Goal: Navigation & Orientation: Understand site structure

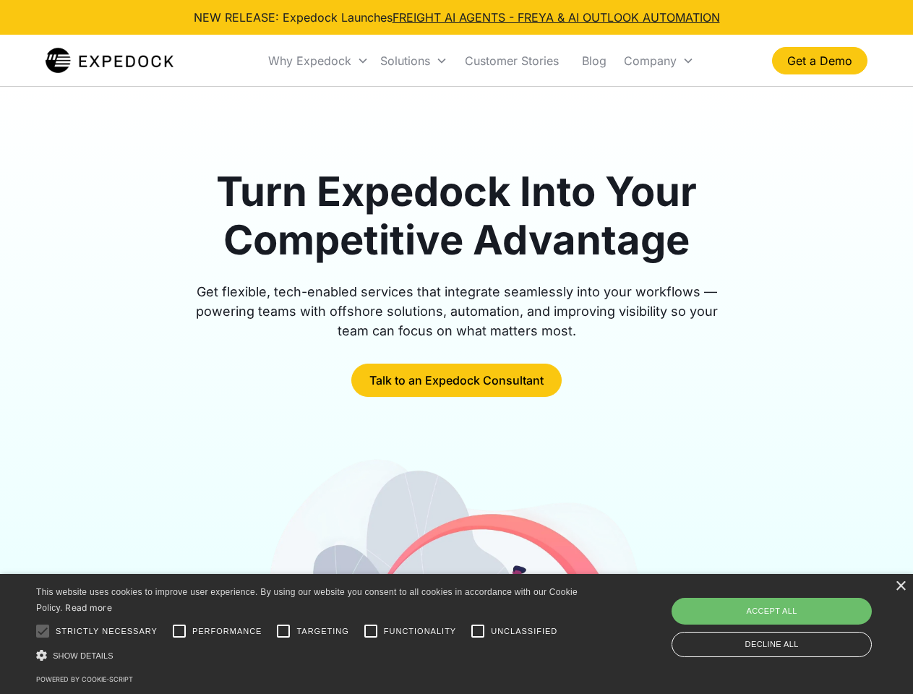
click at [319, 61] on div "Why Expedock" at bounding box center [309, 60] width 83 height 14
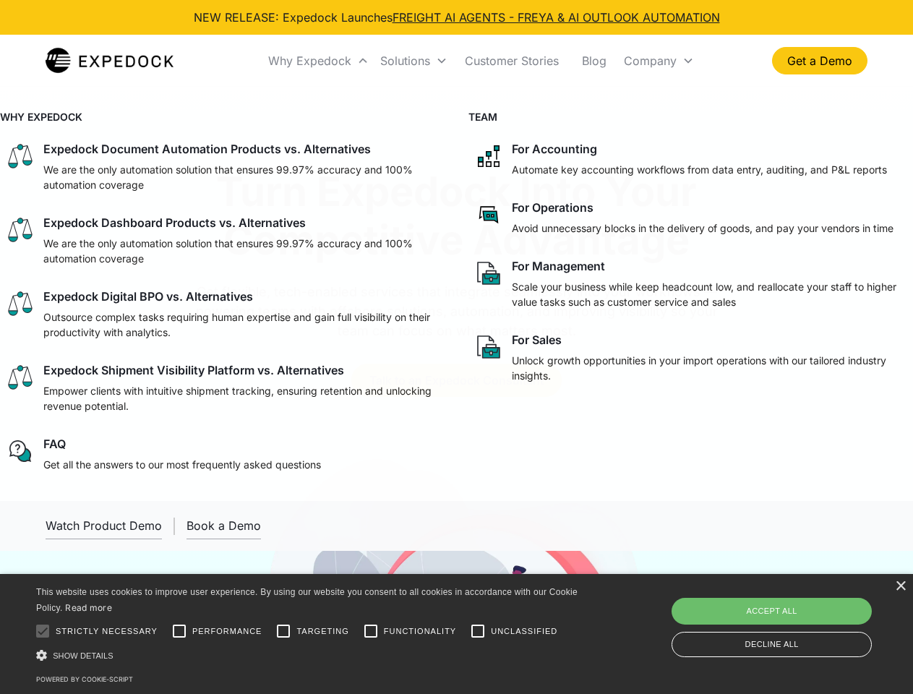
click at [413, 61] on div "Solutions" at bounding box center [405, 60] width 50 height 14
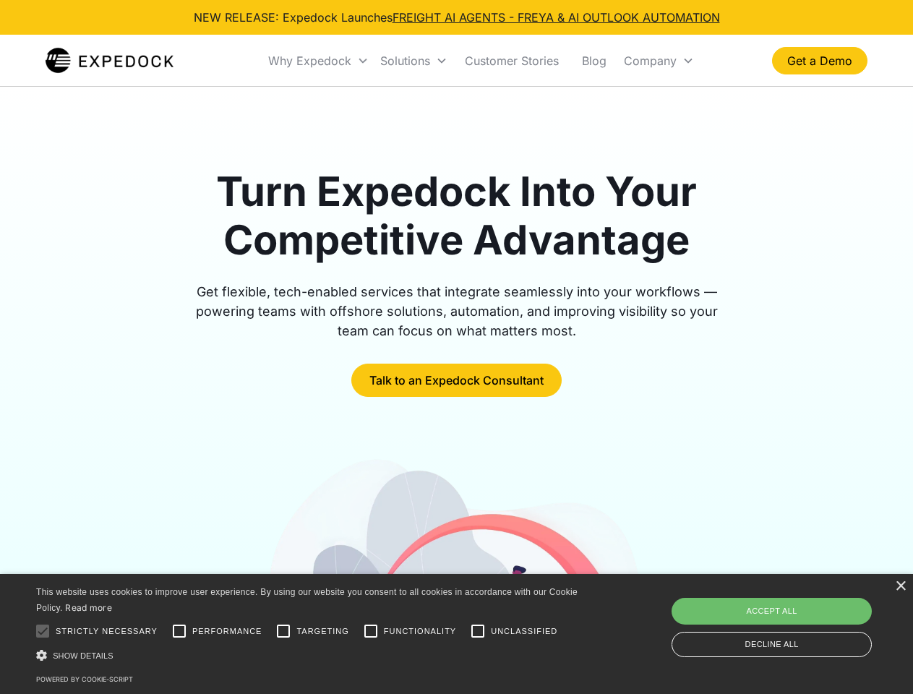
click at [659, 61] on div "Company" at bounding box center [650, 60] width 53 height 14
click at [43, 631] on div at bounding box center [42, 631] width 29 height 29
click at [179, 631] on input "Performance" at bounding box center [179, 631] width 29 height 29
checkbox input "true"
click at [283, 631] on input "Targeting" at bounding box center [283, 631] width 29 height 29
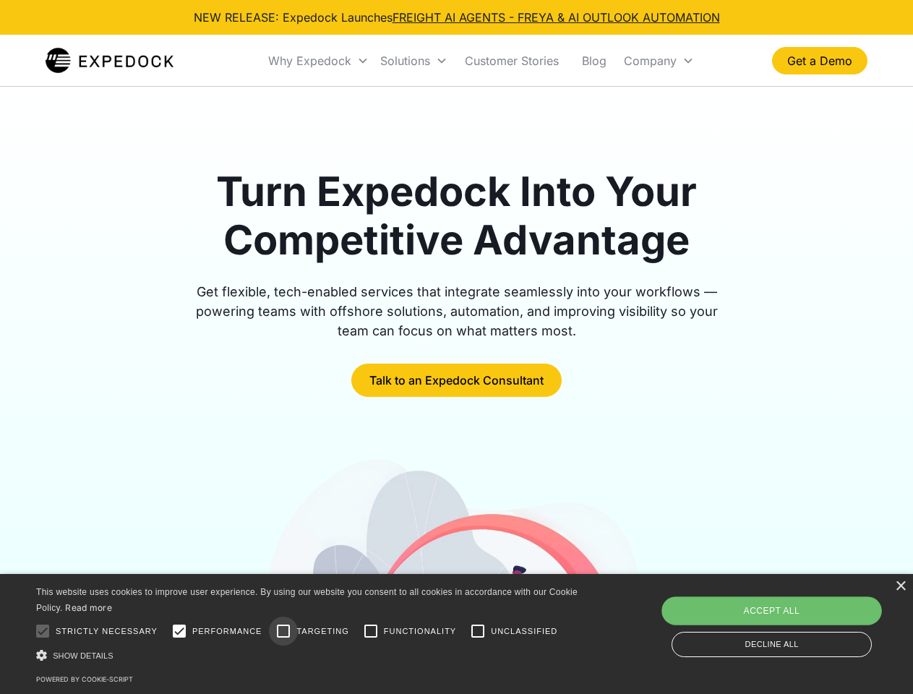
checkbox input "true"
click at [371, 631] on input "Functionality" at bounding box center [370, 631] width 29 height 29
checkbox input "true"
click at [478, 631] on input "Unclassified" at bounding box center [477, 631] width 29 height 29
checkbox input "true"
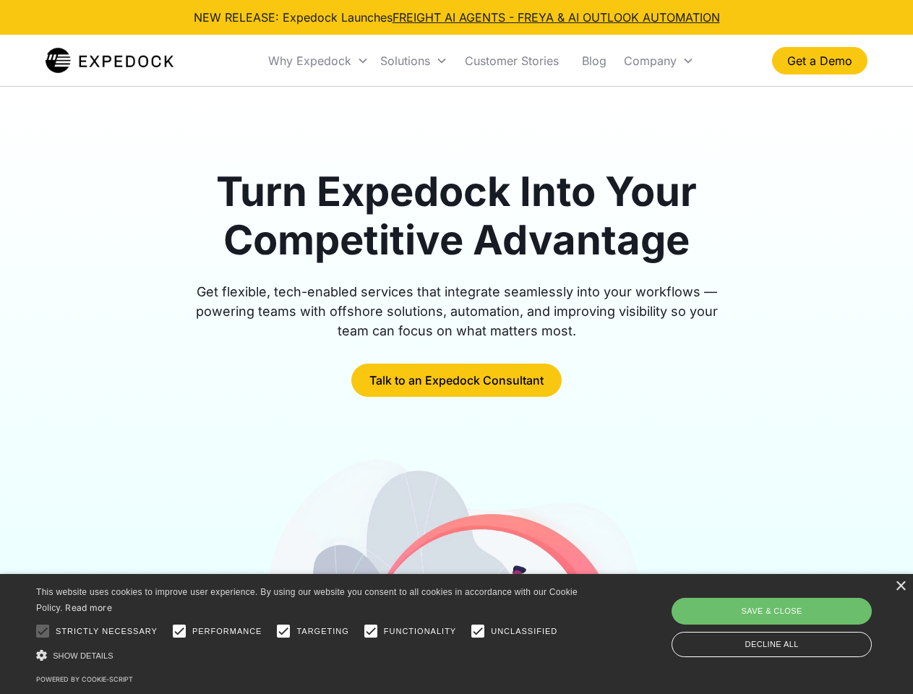
click at [309, 655] on div "Show details Hide details" at bounding box center [309, 655] width 546 height 15
